Goal: Find specific page/section: Find specific page/section

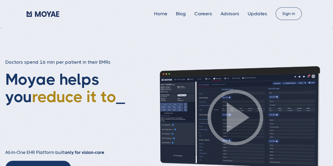
type input "Loading..."
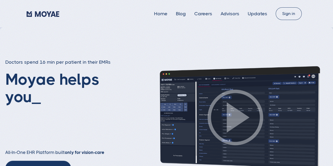
click at [162, 62] on div "Doctors spend 16 min per patient in their EMRs Moyae helps you _ All-In-One EHR…" at bounding box center [164, 117] width 328 height 117
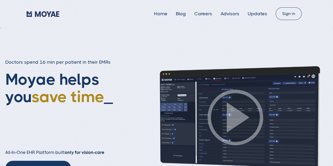
click at [234, 16] on div "Home Blog Careers Advisors Updates" at bounding box center [151, 14] width 249 height 8
click at [234, 15] on link "Advisors" at bounding box center [230, 13] width 19 height 5
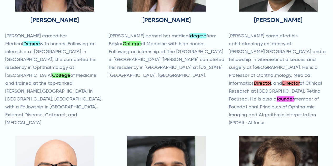
scroll to position [302, 0]
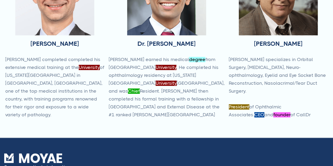
type input "Subscribe"
